Goal: Find contact information: Find contact information

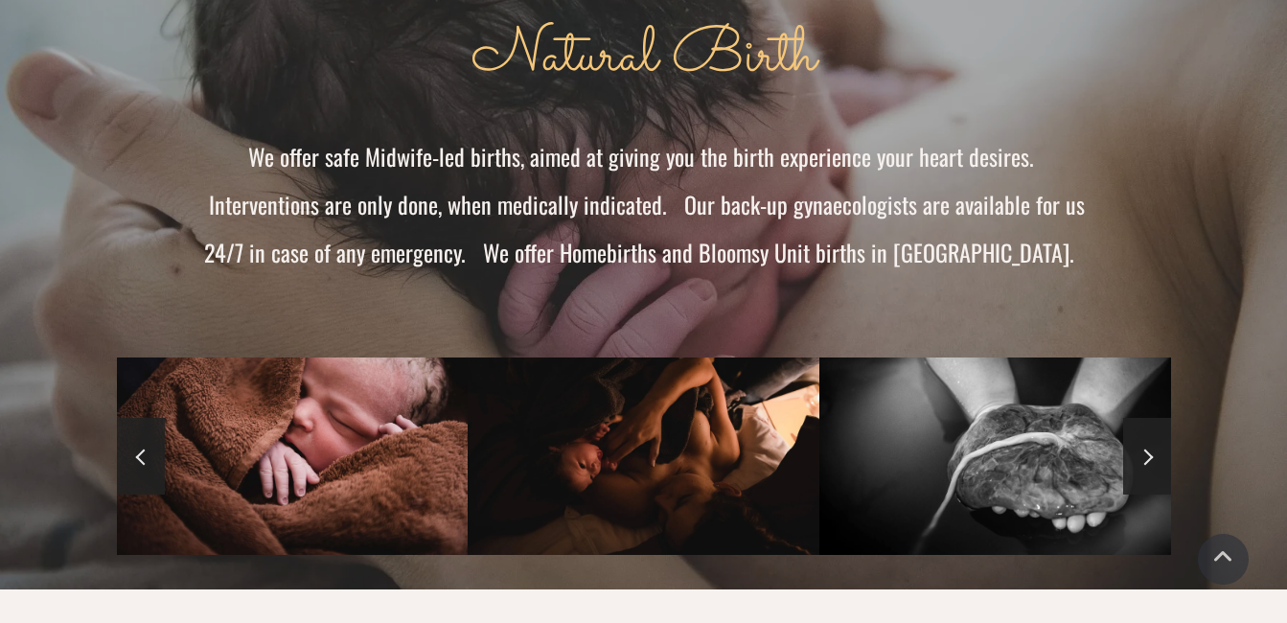
scroll to position [1342, 0]
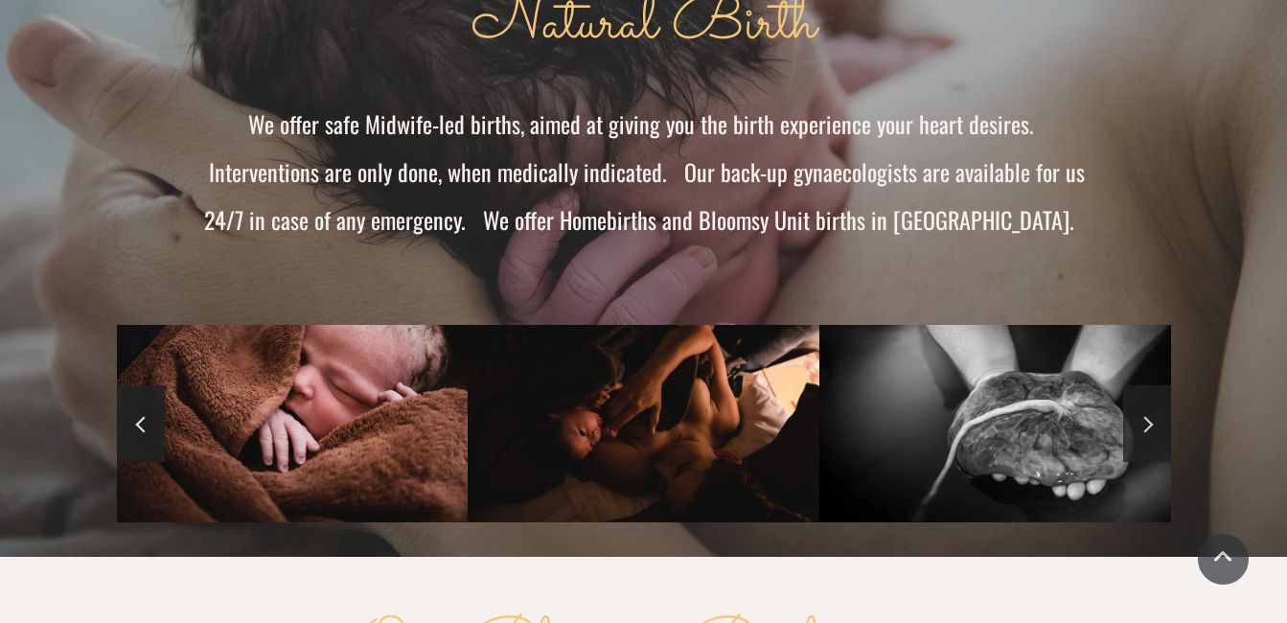
click at [1144, 416] on span at bounding box center [1145, 424] width 16 height 16
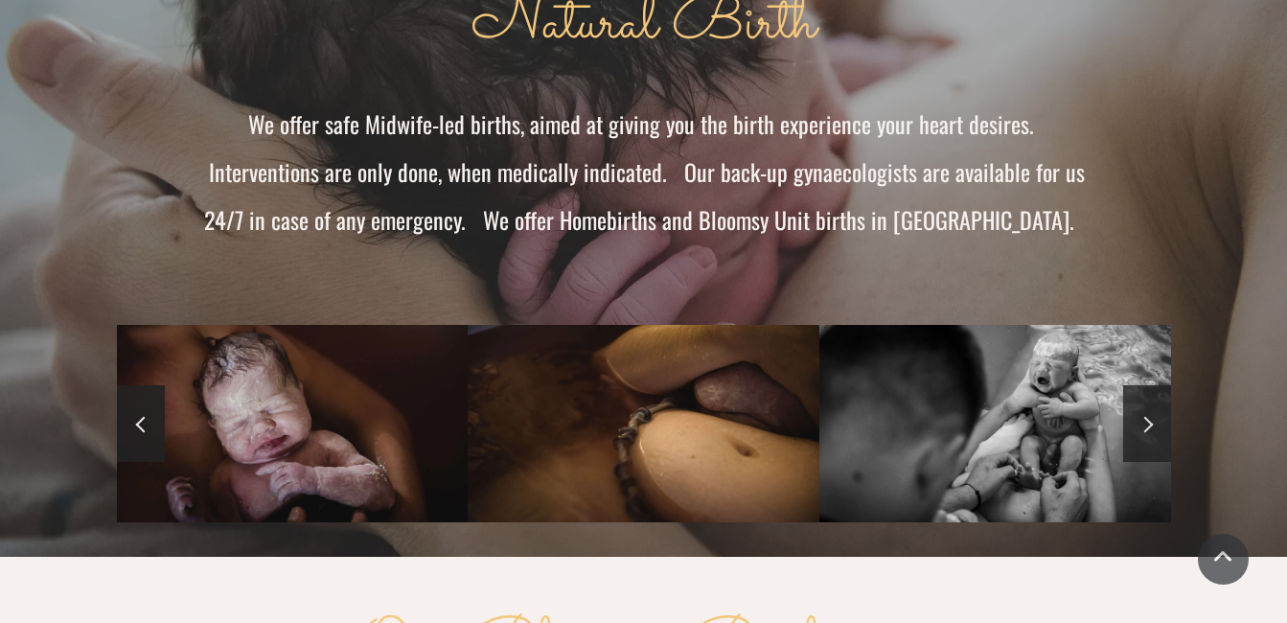
click at [1144, 416] on span at bounding box center [1145, 424] width 16 height 16
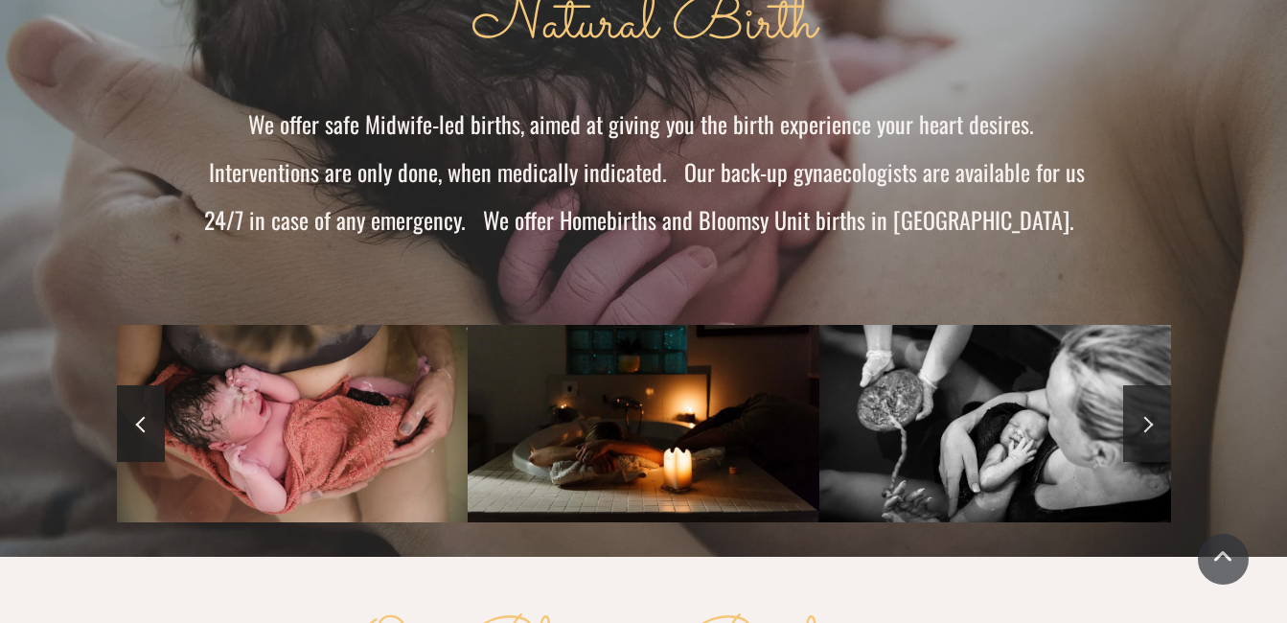
click at [1144, 416] on span at bounding box center [1145, 424] width 16 height 16
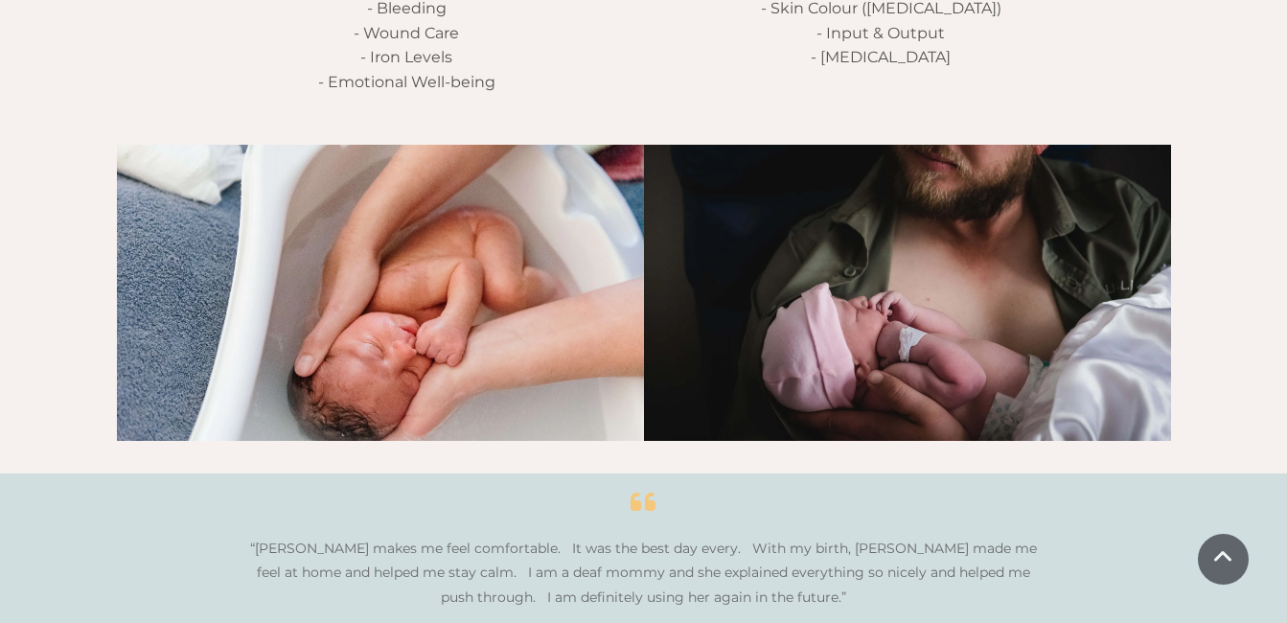
scroll to position [3259, 0]
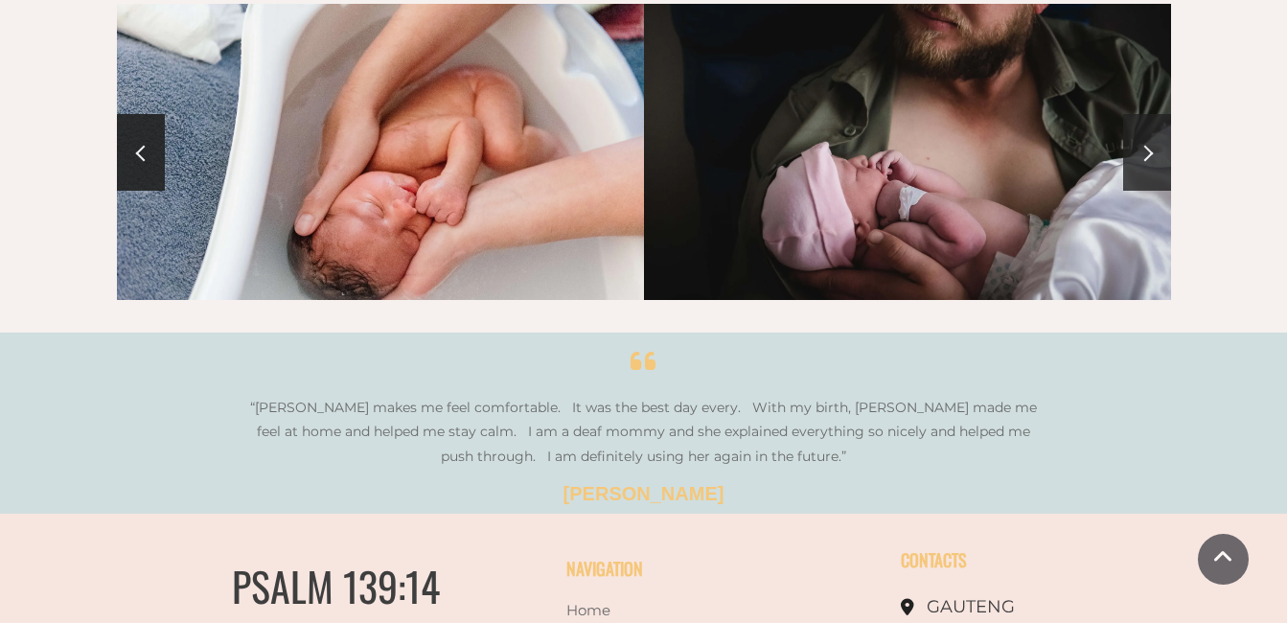
click at [1140, 123] on link at bounding box center [1147, 152] width 48 height 77
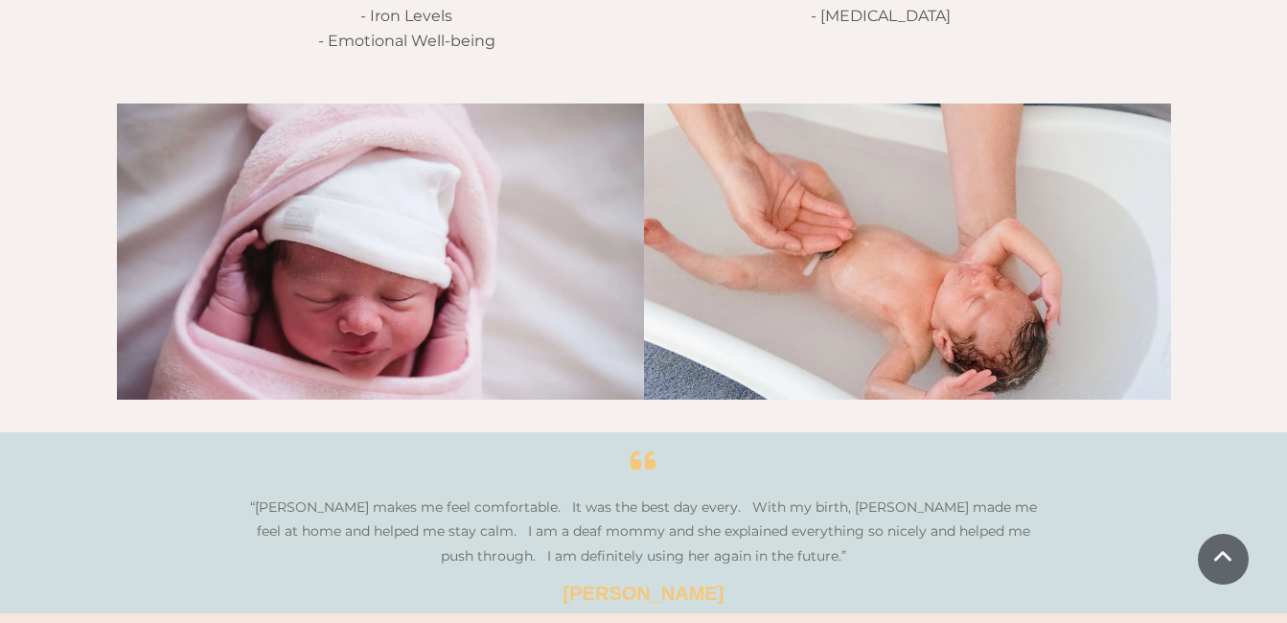
scroll to position [3068, 0]
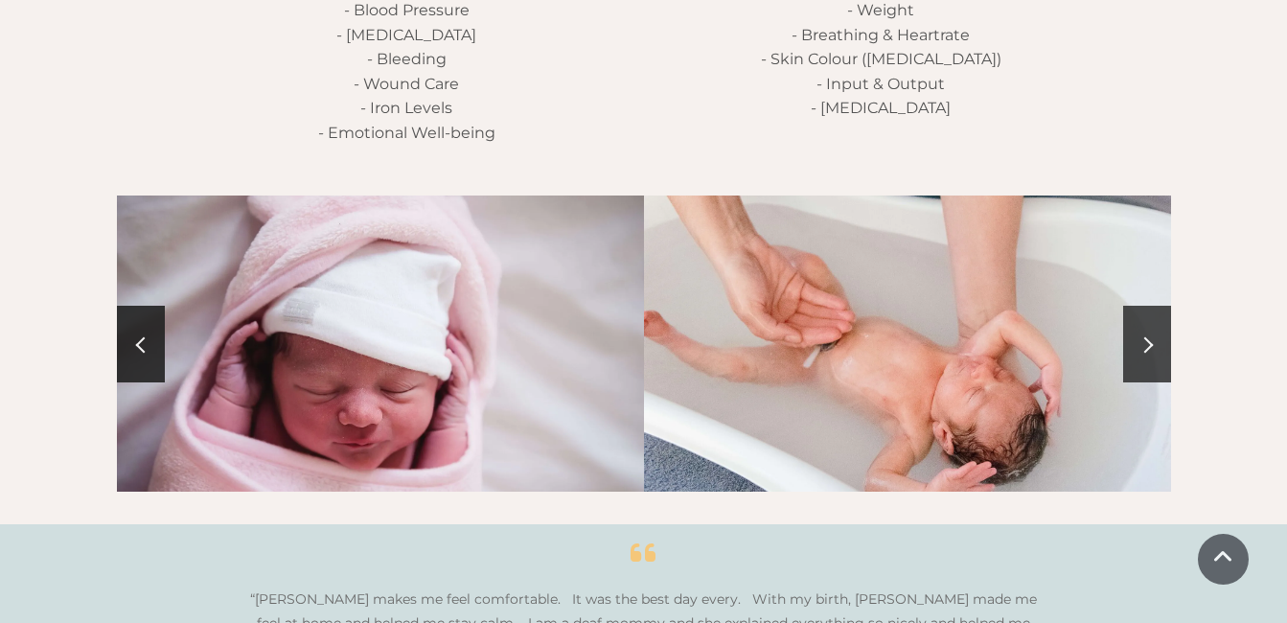
click at [1159, 316] on link at bounding box center [1147, 344] width 48 height 77
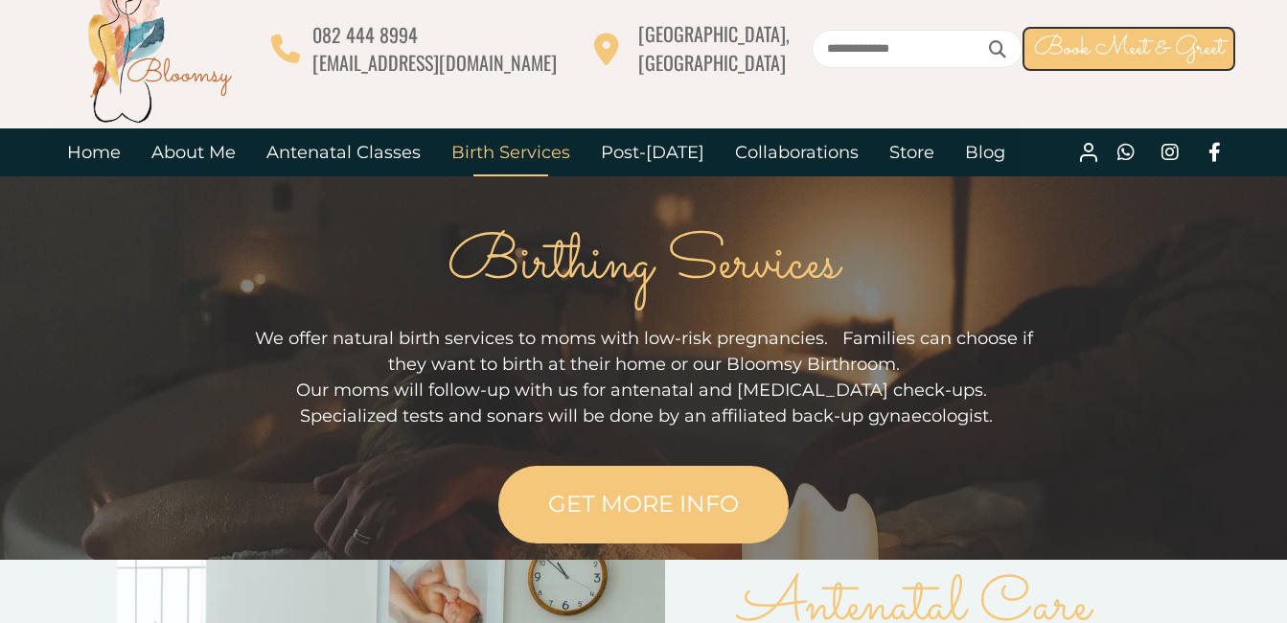
scroll to position [0, 0]
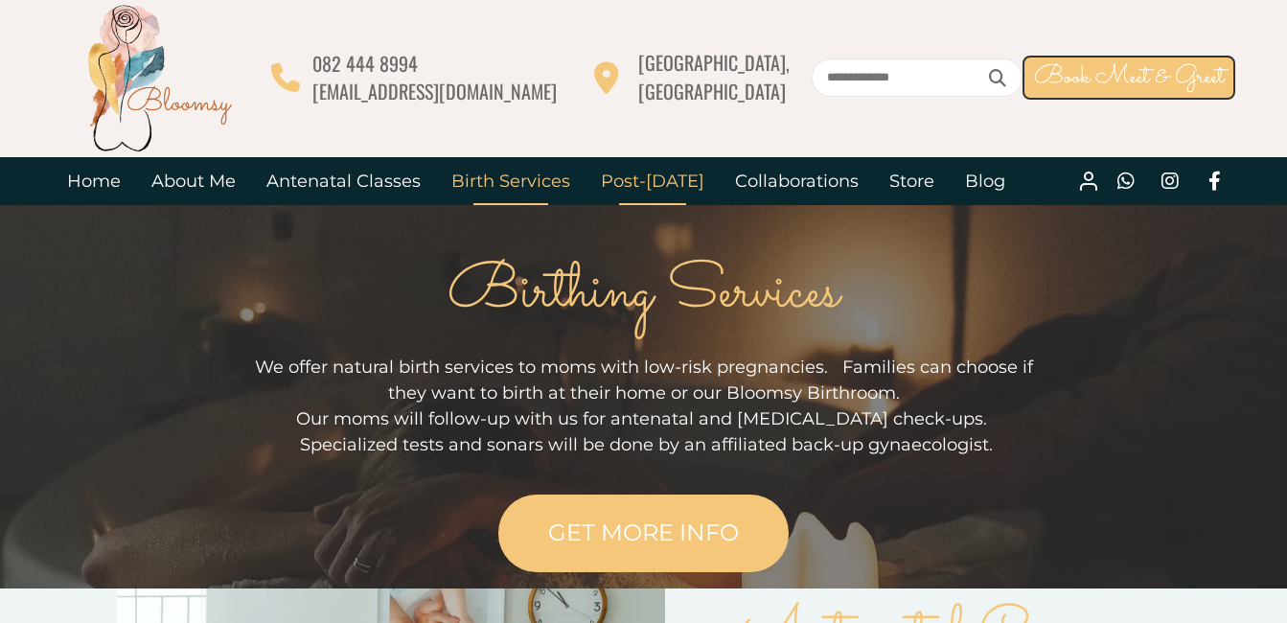
click at [646, 185] on link "Post-[DATE]" at bounding box center [653, 181] width 134 height 48
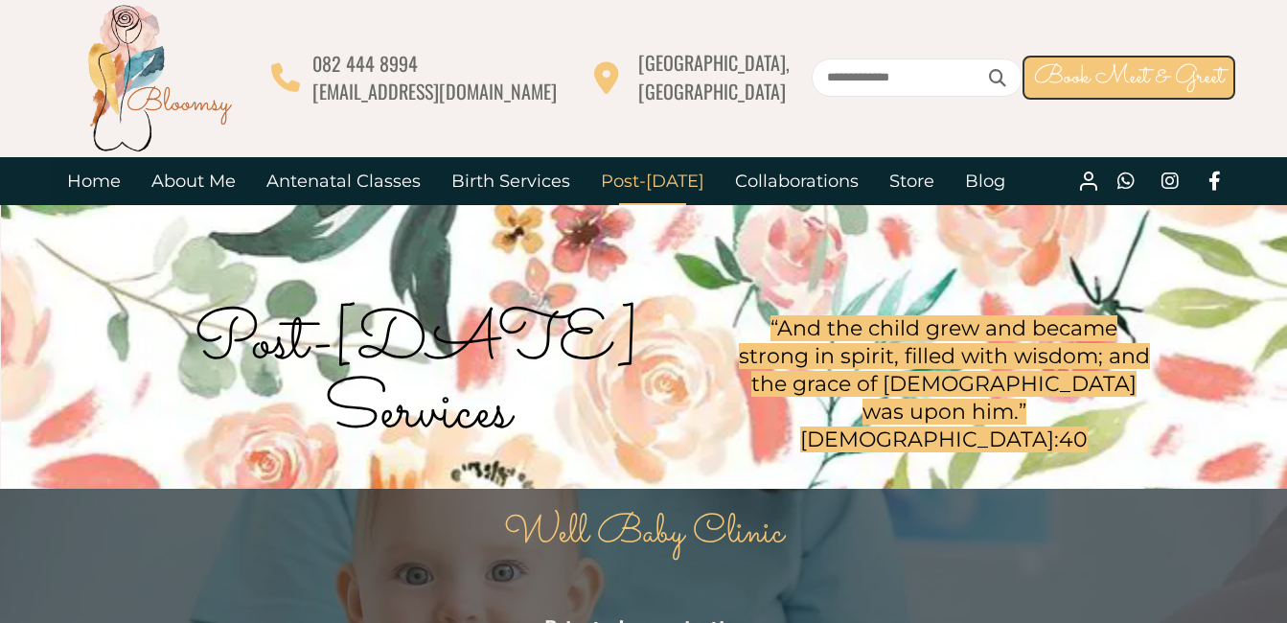
click at [272, 136] on div at bounding box center [162, 77] width 220 height 153
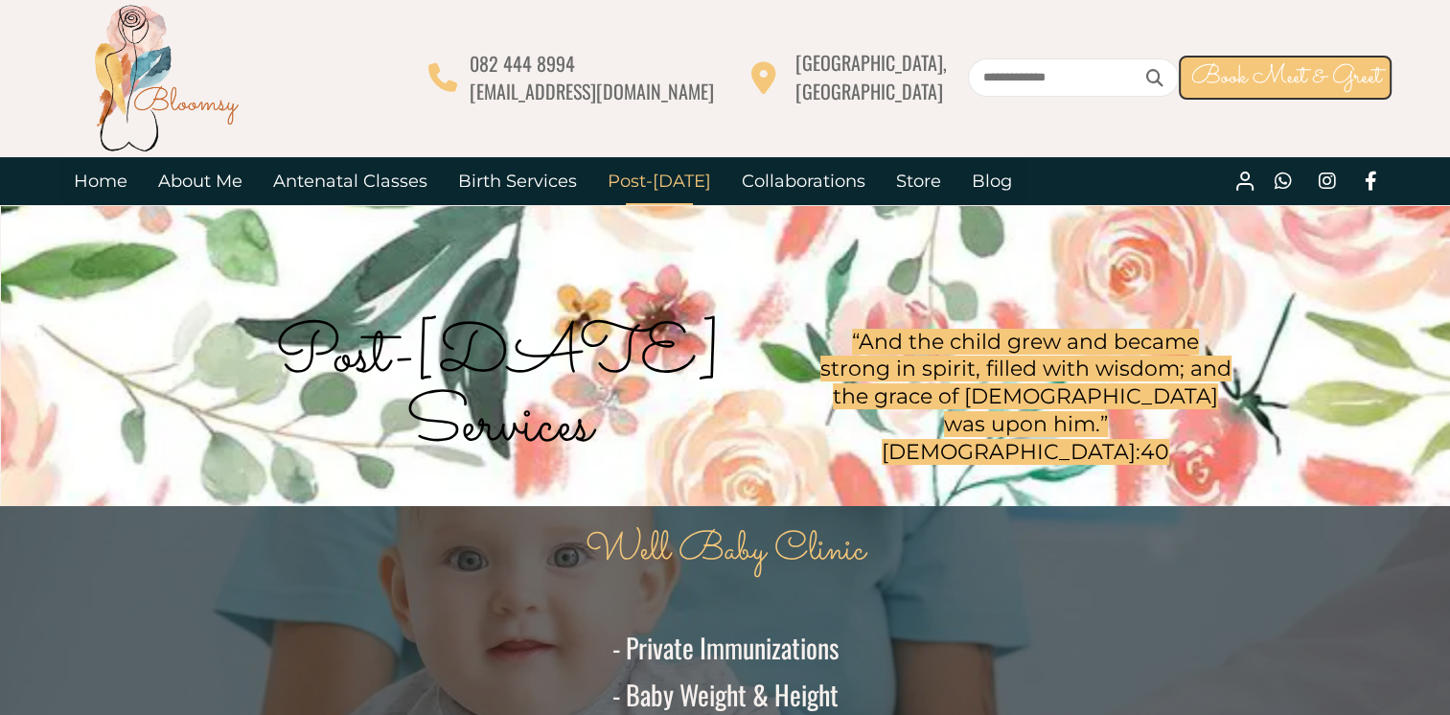
drag, startPoint x: 328, startPoint y: 136, endPoint x: 221, endPoint y: 112, distance: 109.1
click at [23, 40] on div "082 444 8994 [EMAIL_ADDRESS][DOMAIN_NAME] [GEOGRAPHIC_DATA], [GEOGRAPHIC_DATA] …" at bounding box center [725, 78] width 1450 height 157
